Goal: Check status: Check status

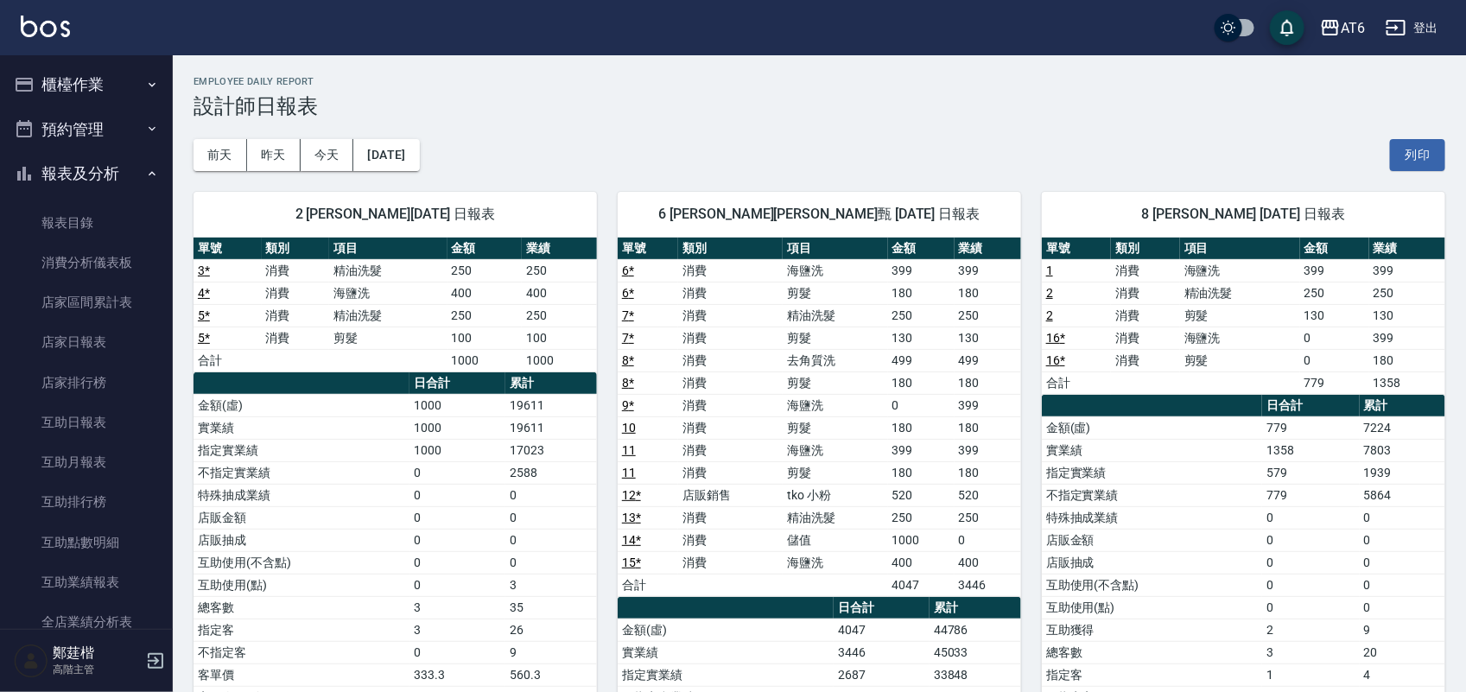
scroll to position [108, 0]
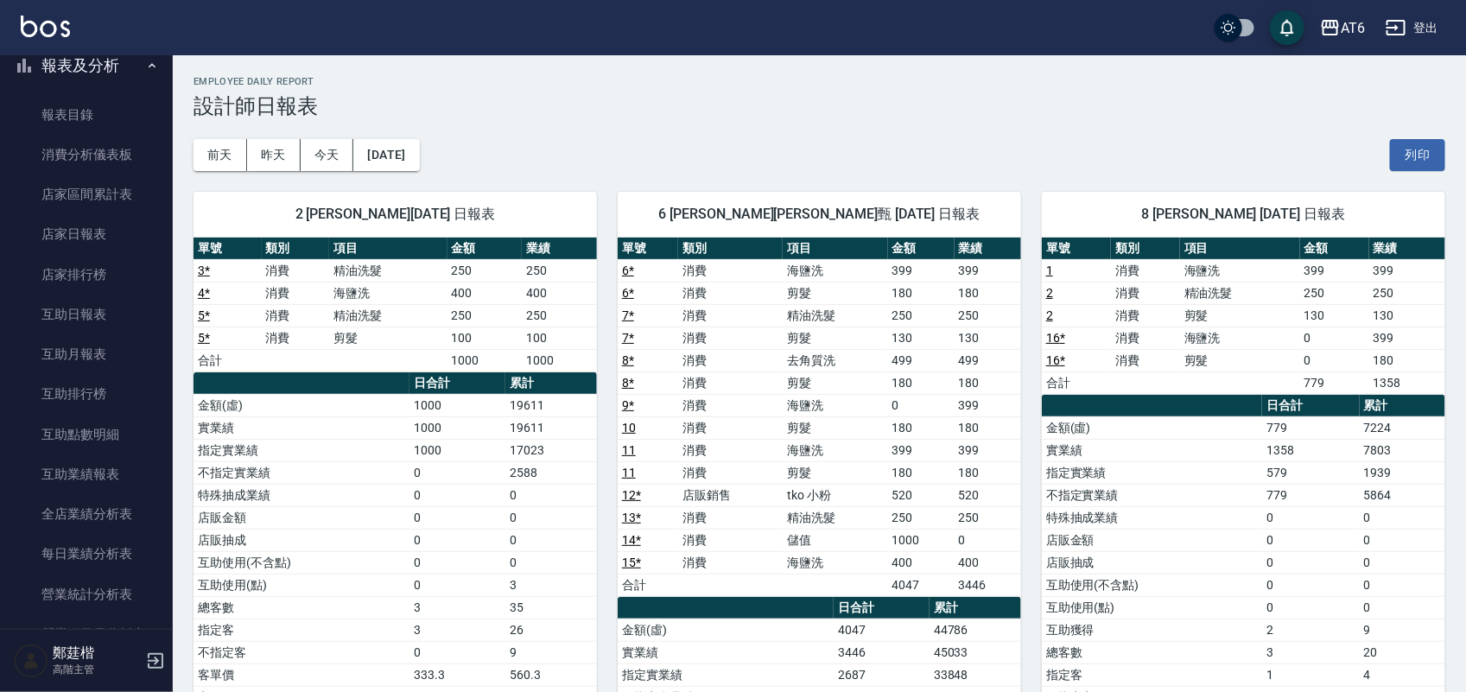
drag, startPoint x: 979, startPoint y: 106, endPoint x: 890, endPoint y: 124, distance: 90.6
click at [883, 123] on div "[DATE] [DATE] [DATE] [DATE] 列印" at bounding box center [819, 154] width 1252 height 73
drag, startPoint x: 948, startPoint y: 121, endPoint x: 924, endPoint y: 121, distance: 23.3
click at [879, 121] on div "[DATE] [DATE] [DATE] [DATE] 列印" at bounding box center [819, 154] width 1252 height 73
drag, startPoint x: 1007, startPoint y: 126, endPoint x: 923, endPoint y: 124, distance: 84.7
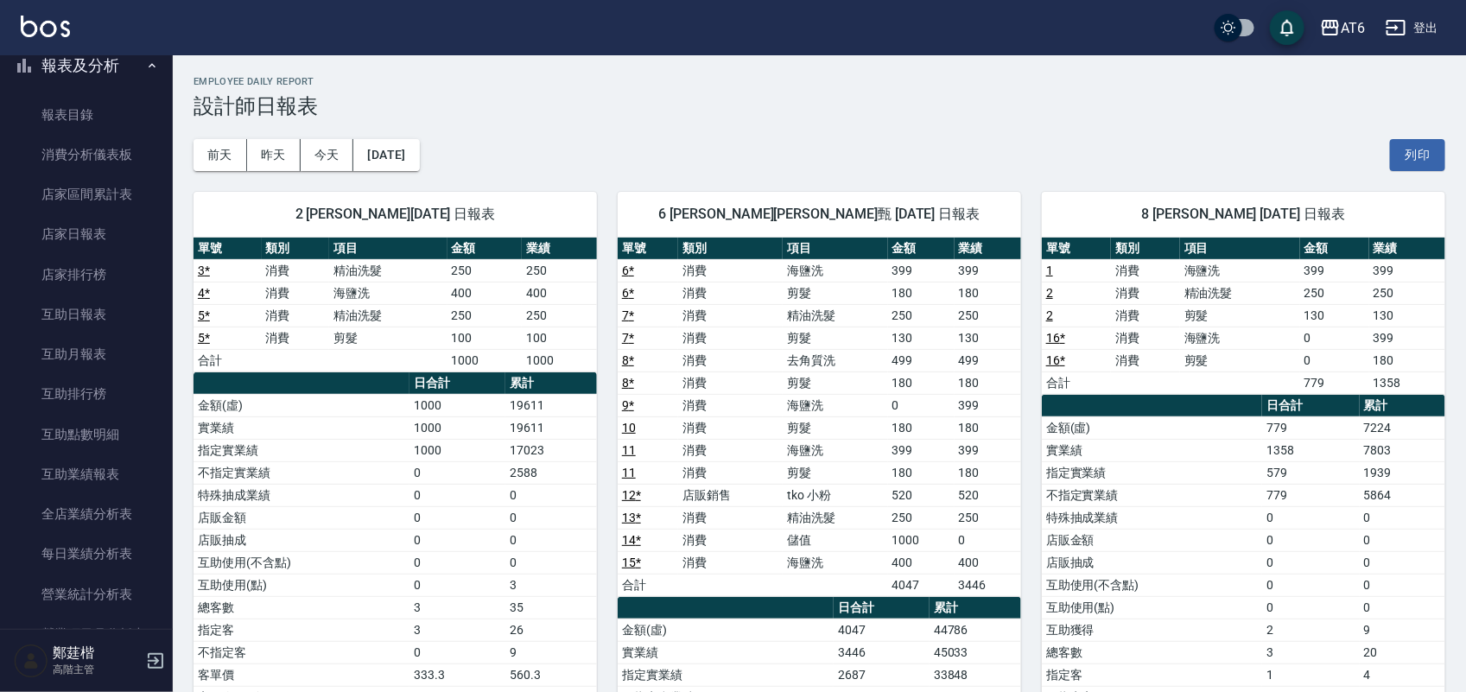
click at [923, 124] on div "[DATE] [DATE] [DATE] [DATE] 列印" at bounding box center [819, 154] width 1252 height 73
drag, startPoint x: 1241, startPoint y: 149, endPoint x: 1155, endPoint y: 121, distance: 90.7
click at [1101, 121] on div "[DATE] [DATE] [DATE] [DATE] 列印" at bounding box center [819, 154] width 1252 height 73
drag, startPoint x: 1281, startPoint y: 119, endPoint x: 994, endPoint y: 96, distance: 287.7
click at [955, 92] on div "Employee Daily Report 設計師日報表" at bounding box center [819, 97] width 1252 height 42
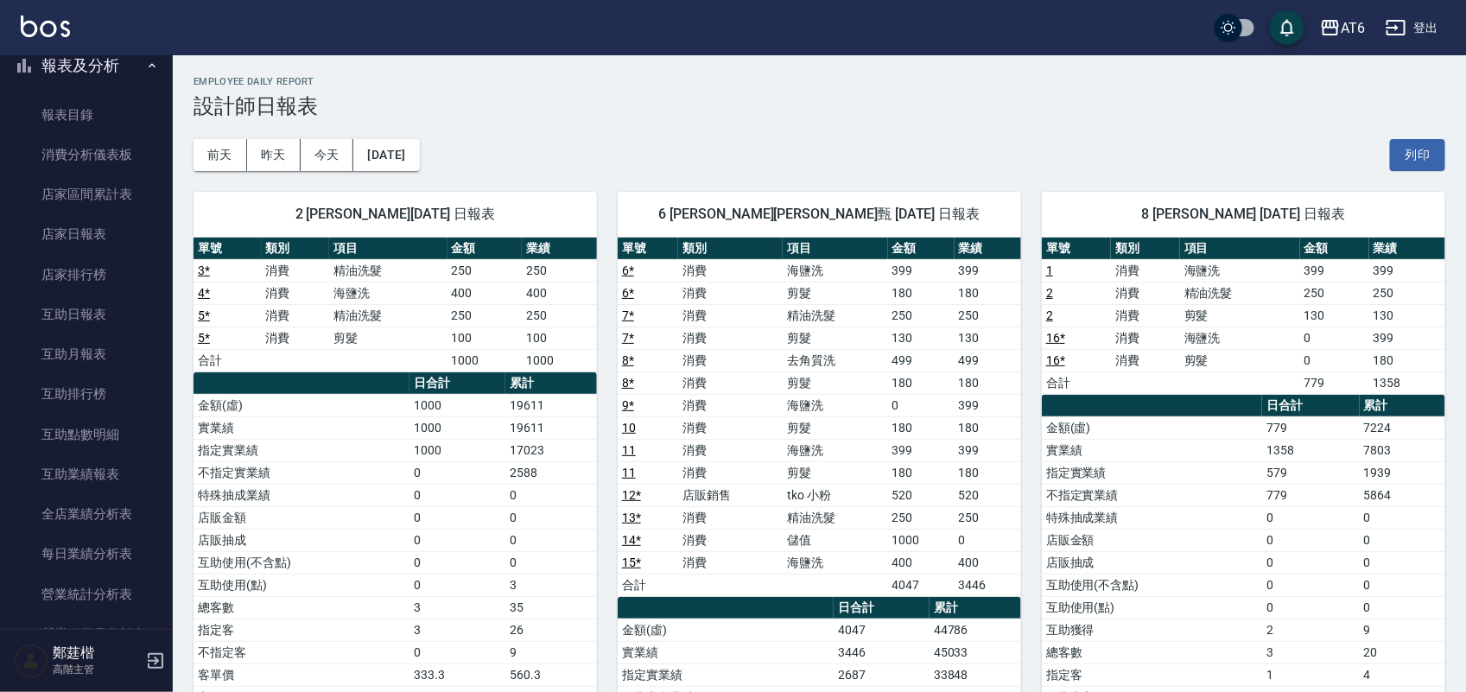
drag, startPoint x: 1342, startPoint y: 125, endPoint x: 967, endPoint y: 122, distance: 374.0
click at [965, 122] on div "[DATE] [DATE] [DATE] [DATE] 列印" at bounding box center [819, 154] width 1252 height 73
drag, startPoint x: 1219, startPoint y: 119, endPoint x: 774, endPoint y: 132, distance: 445.1
click at [748, 143] on div "[DATE] [DATE] [DATE] [DATE] 列印" at bounding box center [819, 154] width 1252 height 73
drag, startPoint x: 1137, startPoint y: 128, endPoint x: 778, endPoint y: 100, distance: 359.5
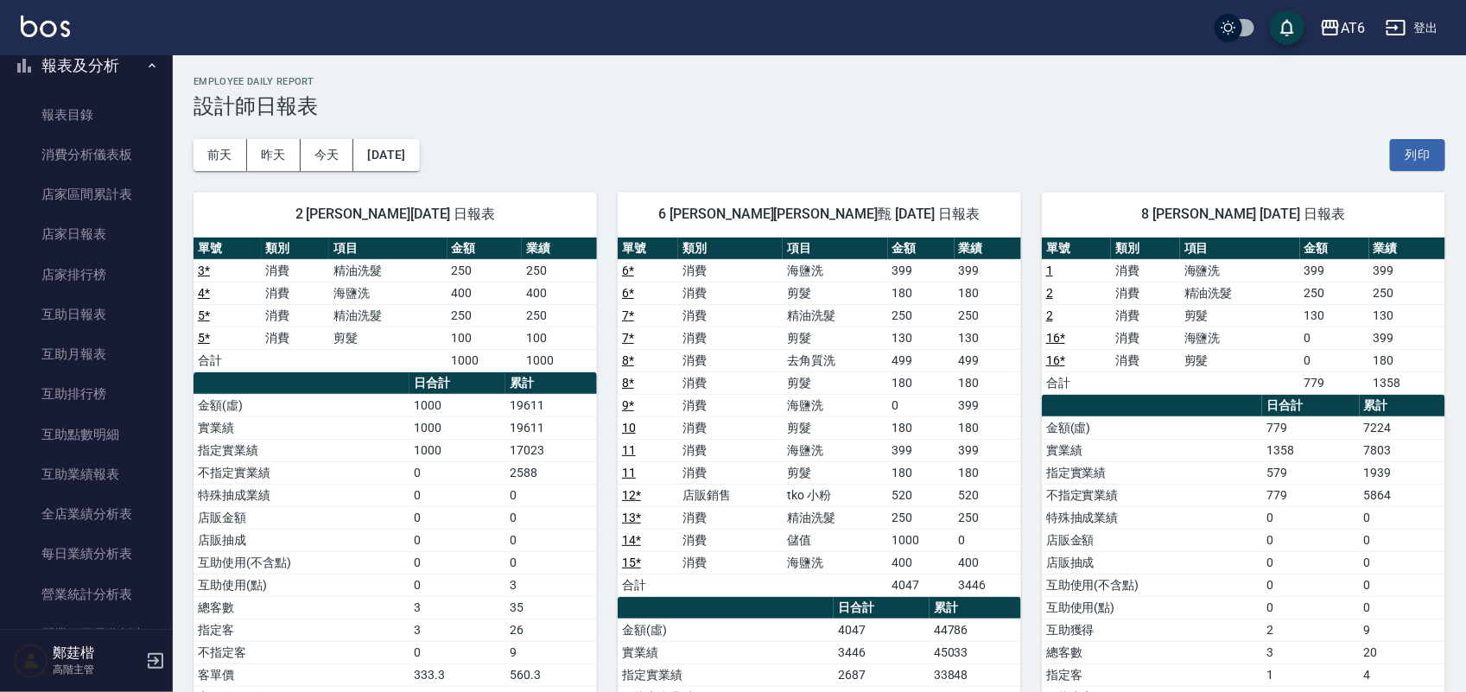
click at [782, 100] on h3 "設計師日報表" at bounding box center [819, 106] width 1252 height 24
click at [274, 152] on button "昨天" at bounding box center [274, 155] width 54 height 32
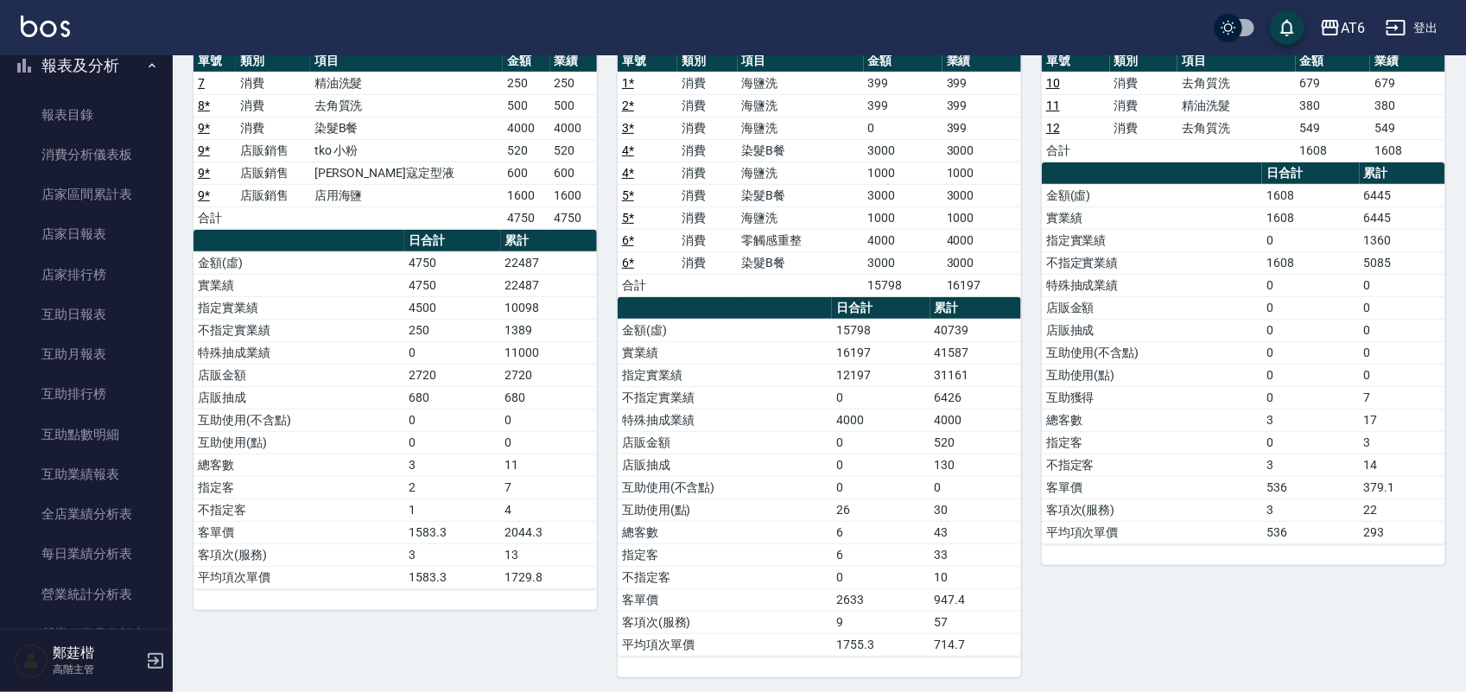
scroll to position [199, 0]
